Goal: Task Accomplishment & Management: Use online tool/utility

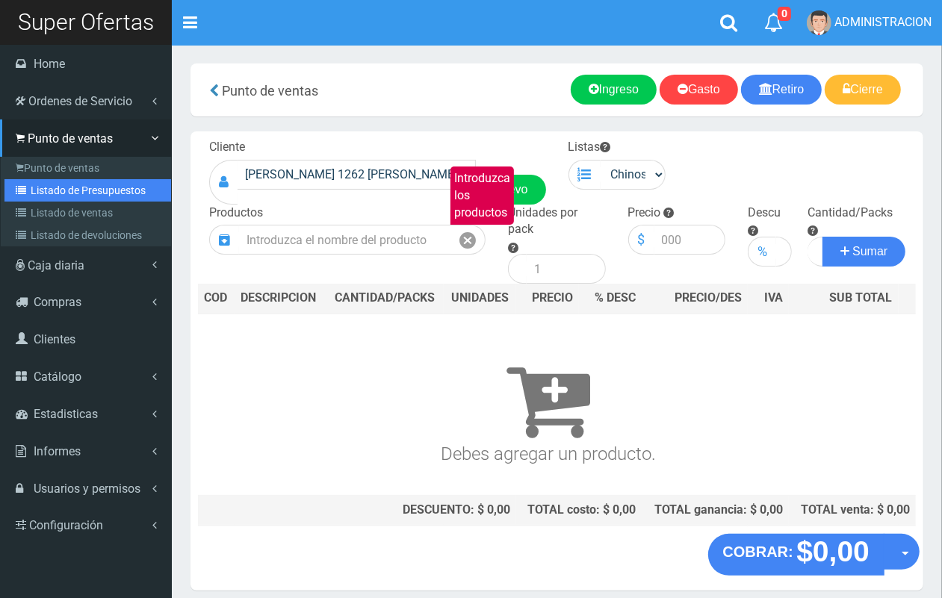
click at [54, 190] on link "Listado de Presupuestos" at bounding box center [87, 190] width 167 height 22
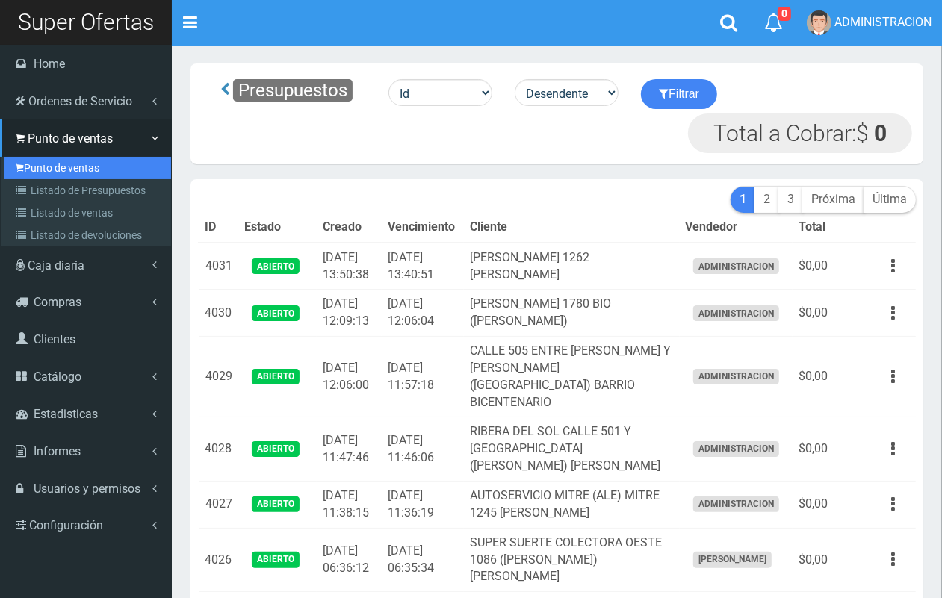
click at [30, 170] on link "Punto de ventas" at bounding box center [87, 168] width 167 height 22
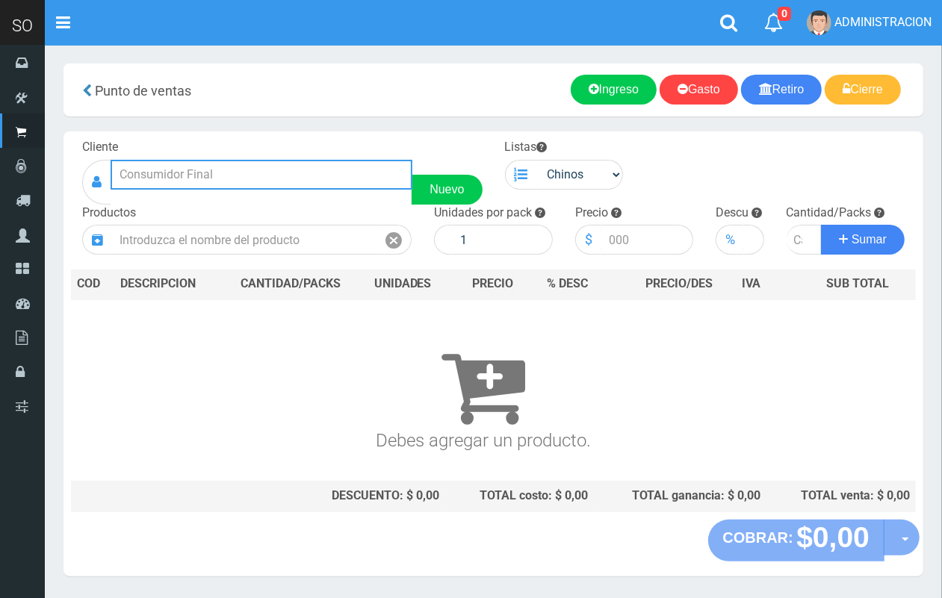
click at [210, 185] on input "text" at bounding box center [262, 175] width 302 height 30
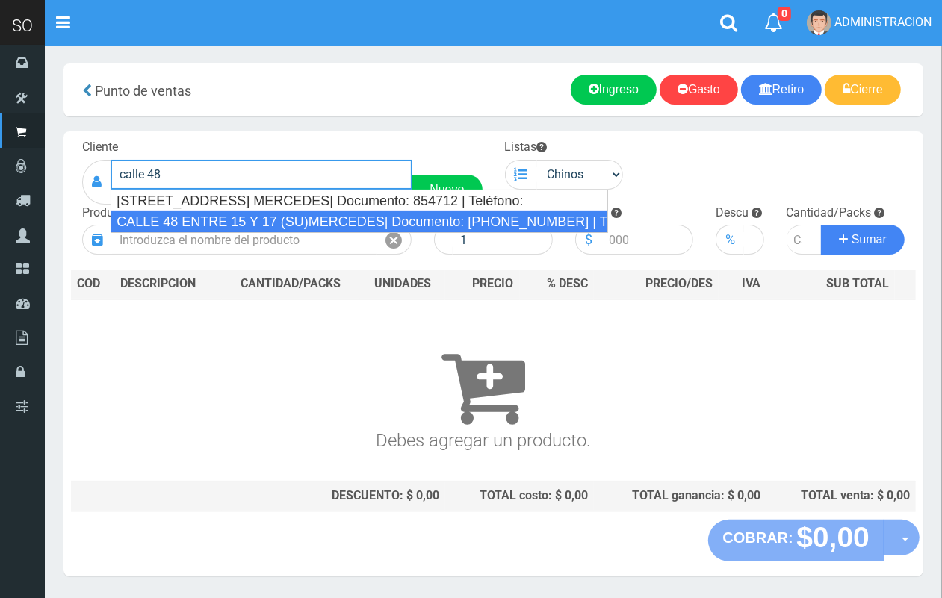
click at [215, 224] on div "CALLE 48 ENTRE 15 Y 17 (SU)MERCEDES| Documento: 32565421 | Teléfono:" at bounding box center [360, 222] width 498 height 22
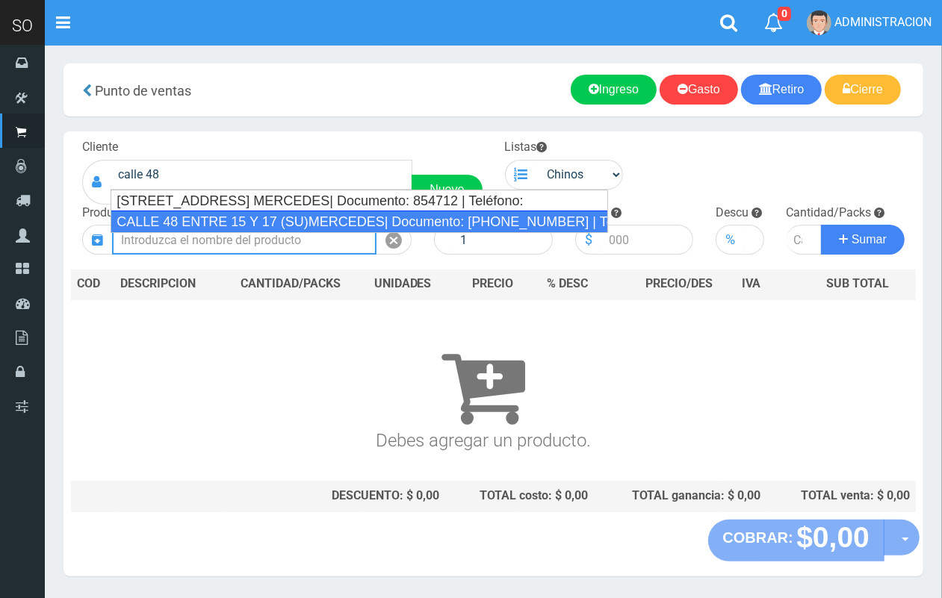
type input "CALLE 48 ENTRE 15 Y 17 (SU)MERCEDES| Documento: 32565421 | Teléfono:"
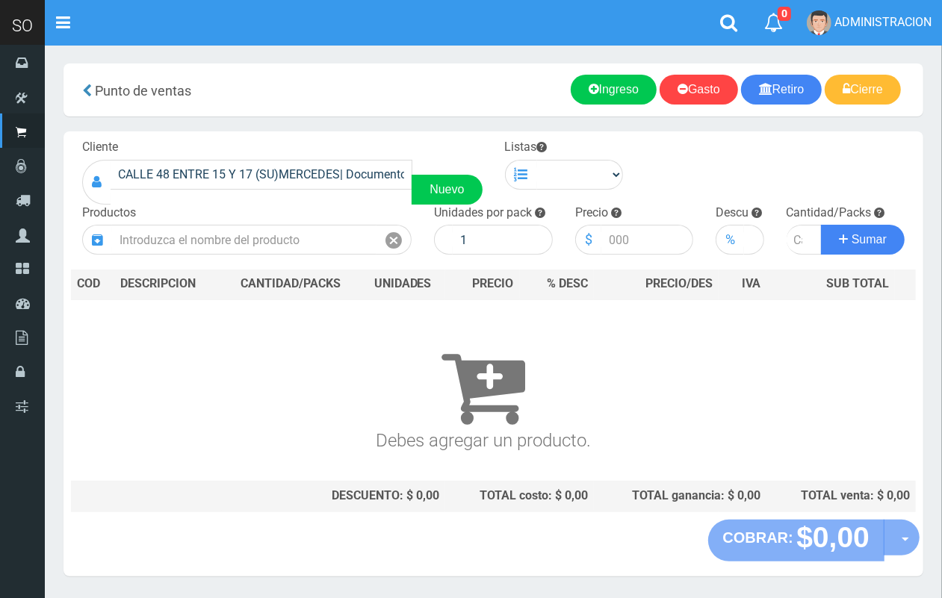
click at [598, 158] on div "Listas Chinos . ." at bounding box center [564, 164] width 141 height 51
click at [598, 179] on select "Chinos . ." at bounding box center [580, 175] width 87 height 30
select select "1"
click at [537, 160] on select "Chinos . ." at bounding box center [580, 175] width 87 height 30
click at [341, 221] on div "Productos" at bounding box center [247, 230] width 352 height 51
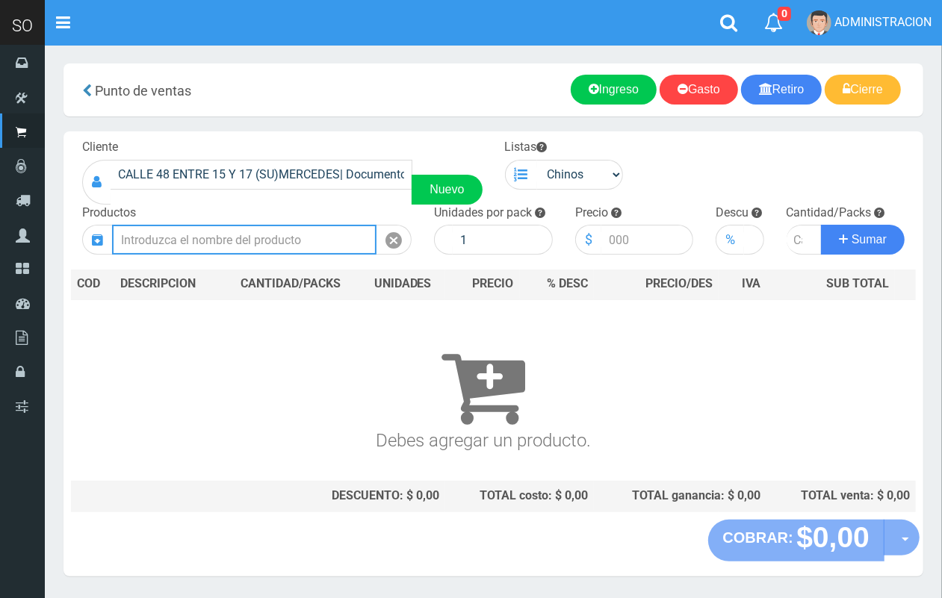
drag, startPoint x: 335, startPoint y: 249, endPoint x: 232, endPoint y: 0, distance: 269.3
click at [330, 247] on input "text" at bounding box center [244, 240] width 264 height 30
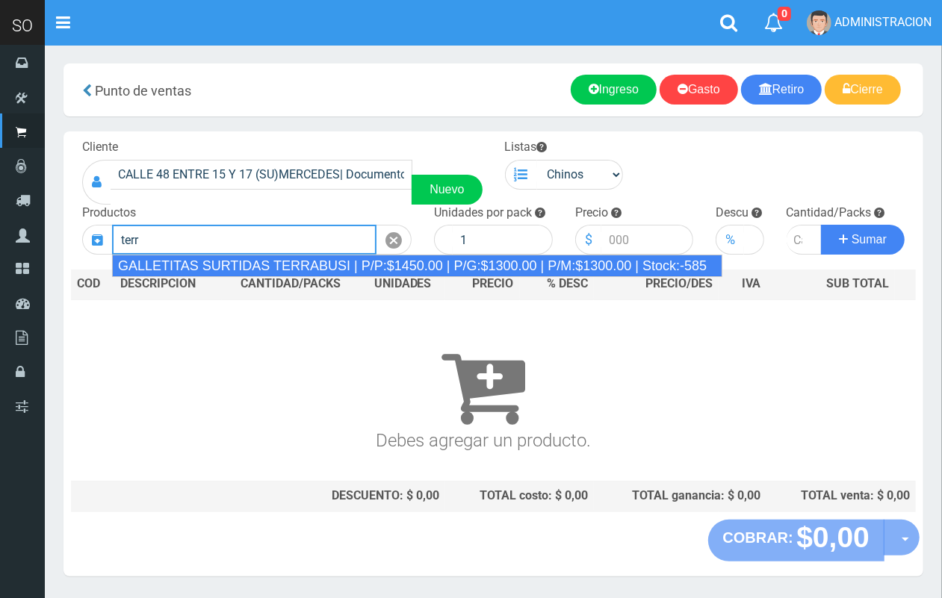
click at [290, 267] on div "GALLETITAS SURTIDAS TERRABUSI | P/P:$1450.00 | P/G:$1300.00 | P/M:$1300.00 | St…" at bounding box center [417, 266] width 610 height 22
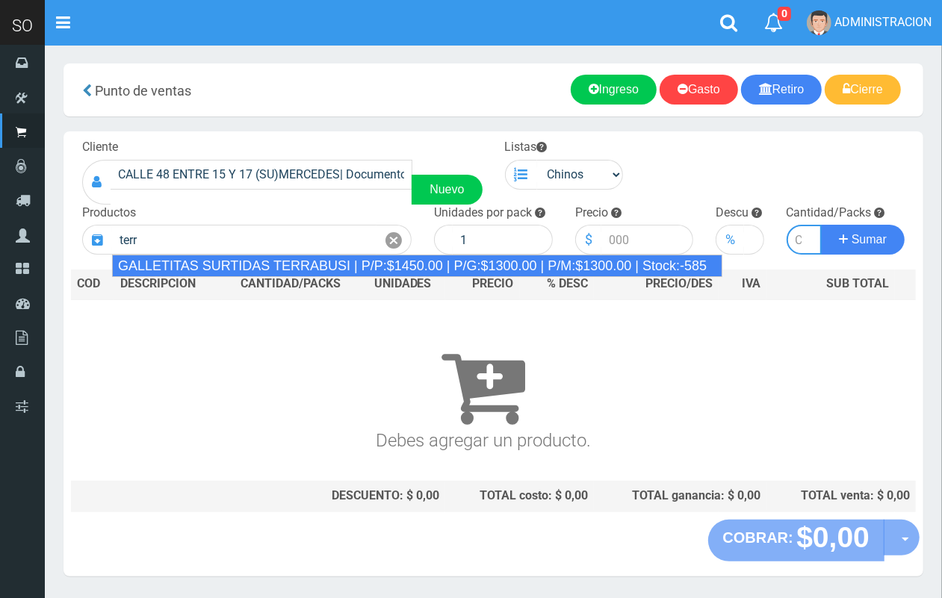
type input "GALLETITAS SURTIDAS TERRABUSI | P/P:$1450.00 | P/G:$1300.00 | P/M:$1300.00 | St…"
type input "20"
type input "1450.00"
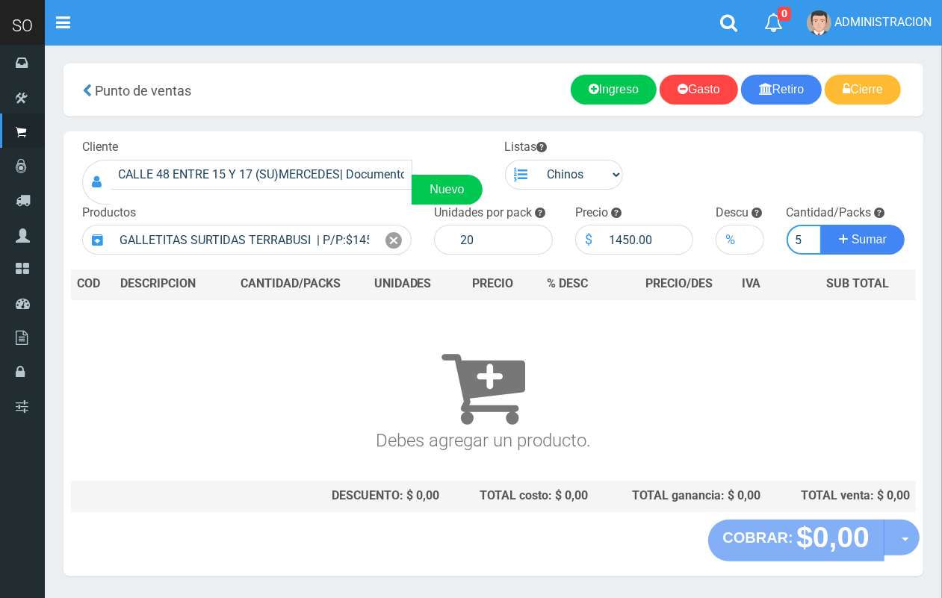
scroll to position [0, 1]
type input "5"
click at [821, 225] on button "Sumar" at bounding box center [863, 240] width 84 height 30
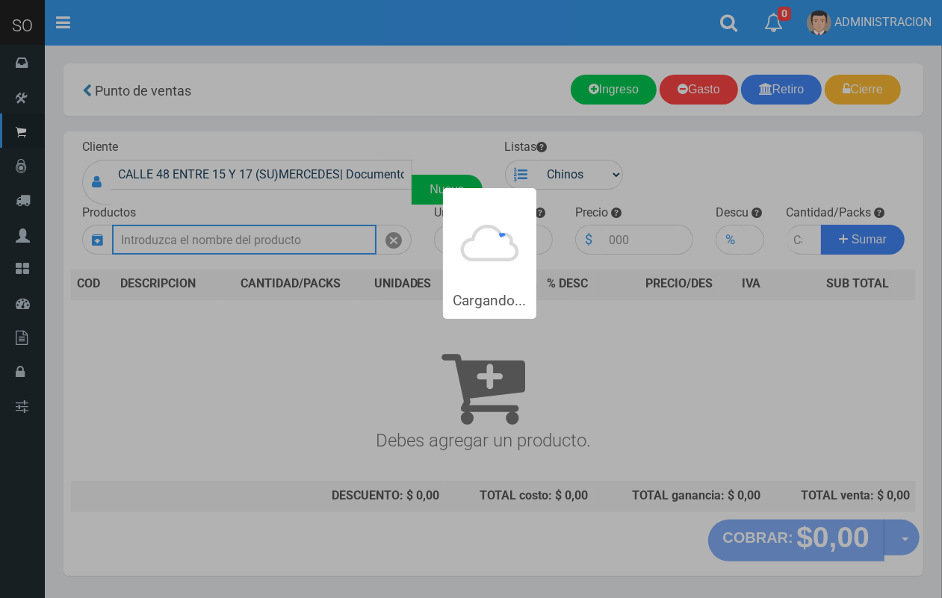
scroll to position [0, 0]
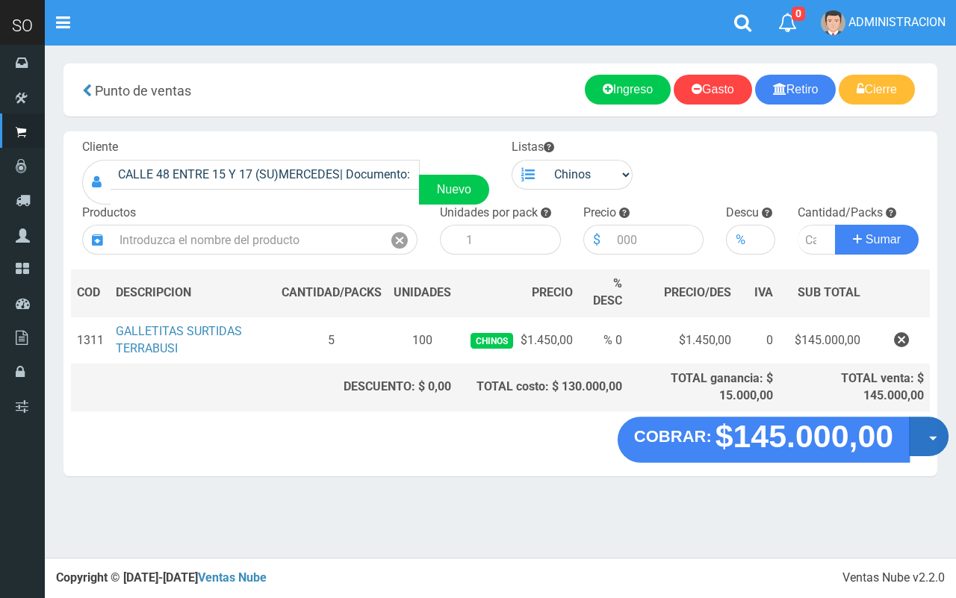
click at [923, 444] on button "Opciones" at bounding box center [929, 438] width 40 height 40
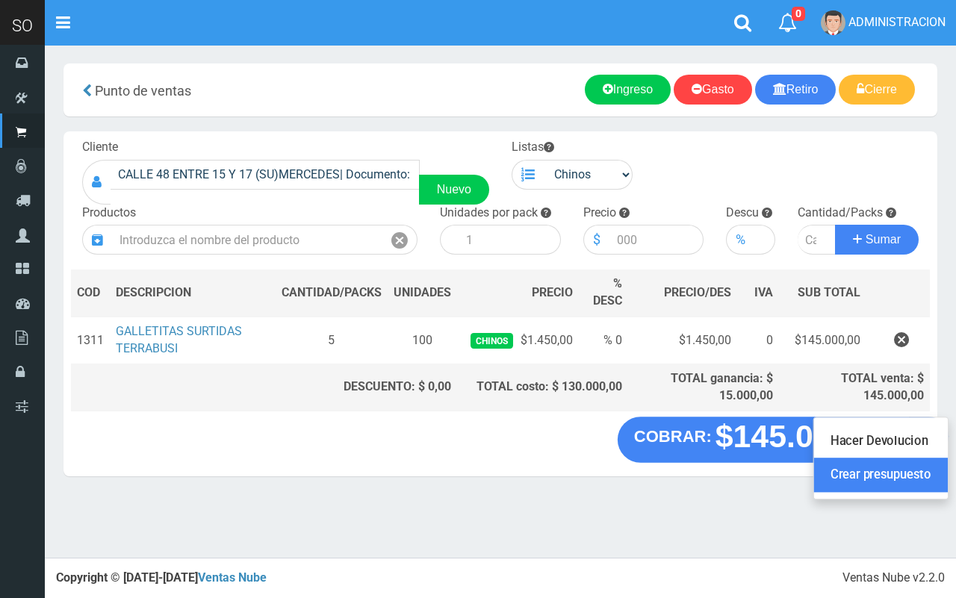
click at [915, 467] on link "Crear presupuesto" at bounding box center [881, 476] width 134 height 34
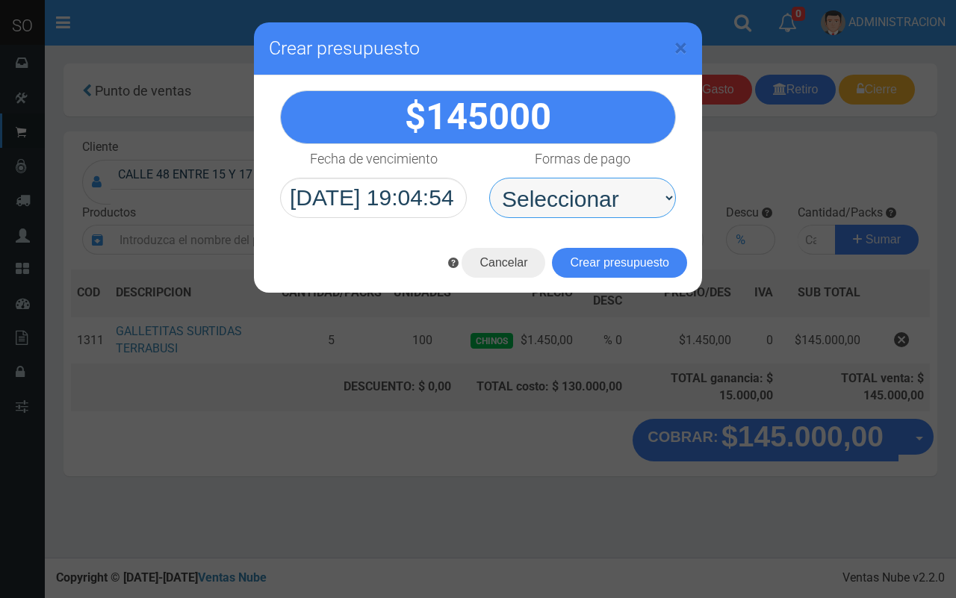
click at [628, 202] on select "Seleccionar Efectivo Tarjeta de Crédito Depósito Débito" at bounding box center [582, 198] width 187 height 40
select select "Efectivo"
click at [489, 178] on select "Seleccionar Efectivo Tarjeta de Crédito Depósito Débito" at bounding box center [582, 198] width 187 height 40
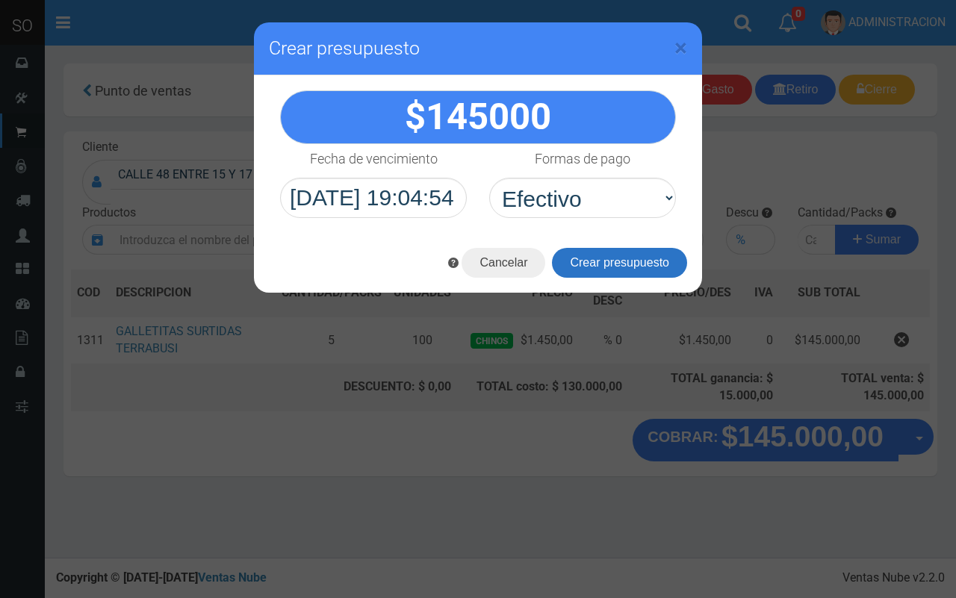
click at [637, 260] on button "Crear presupuesto" at bounding box center [619, 263] width 135 height 30
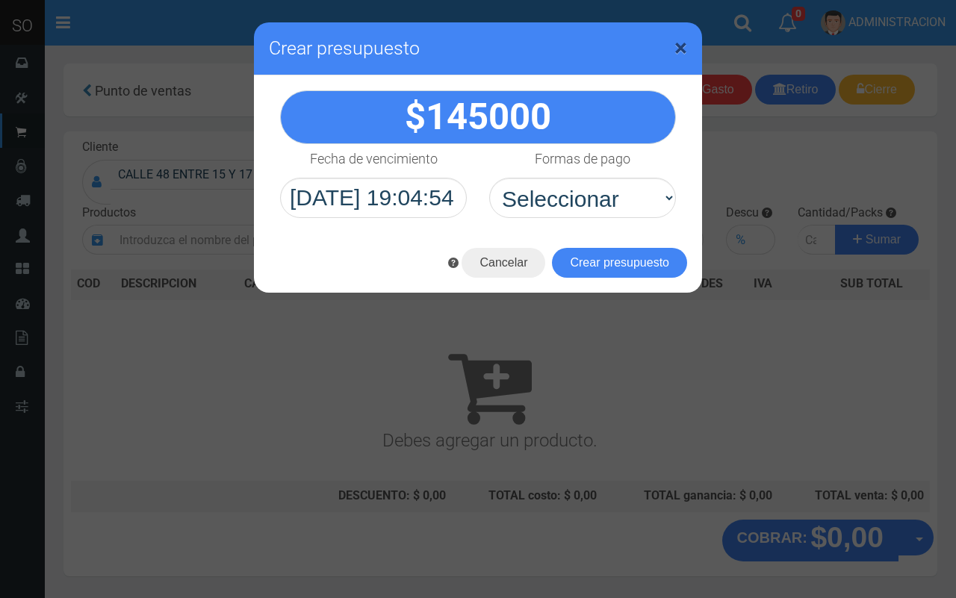
click at [681, 42] on span "×" at bounding box center [681, 48] width 13 height 28
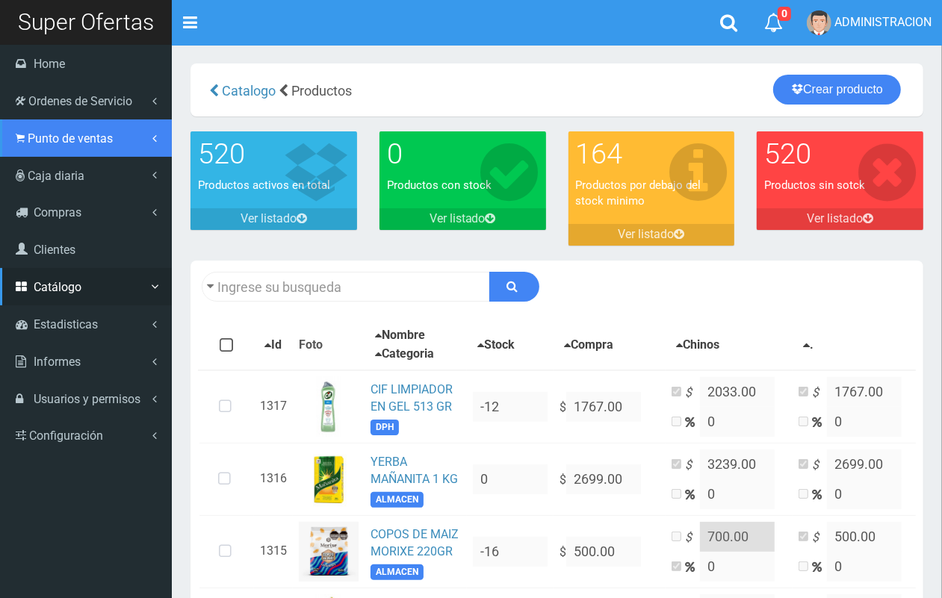
click at [79, 131] on span "Punto de ventas" at bounding box center [70, 138] width 85 height 14
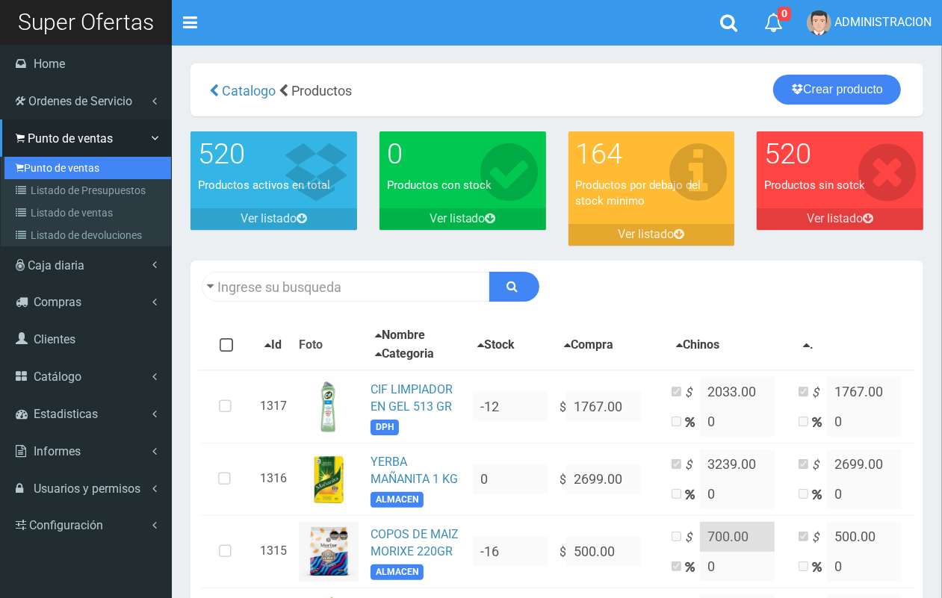
click at [102, 172] on link "Punto de ventas" at bounding box center [87, 168] width 167 height 22
